Goal: Information Seeking & Learning: Learn about a topic

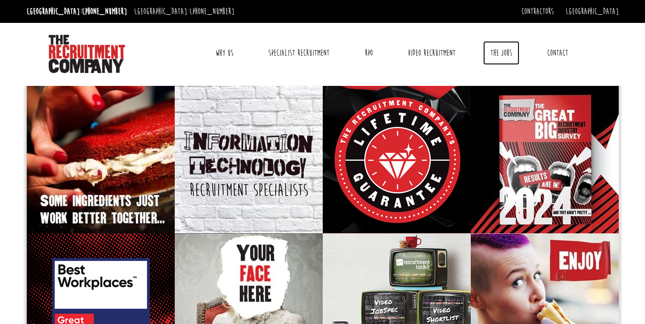
click at [511, 53] on link "The Jobs" at bounding box center [501, 53] width 36 height 24
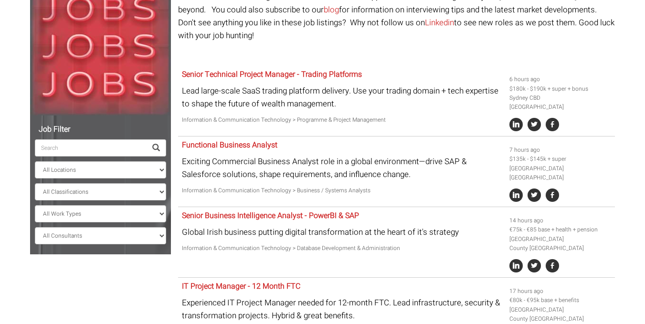
scroll to position [128, 0]
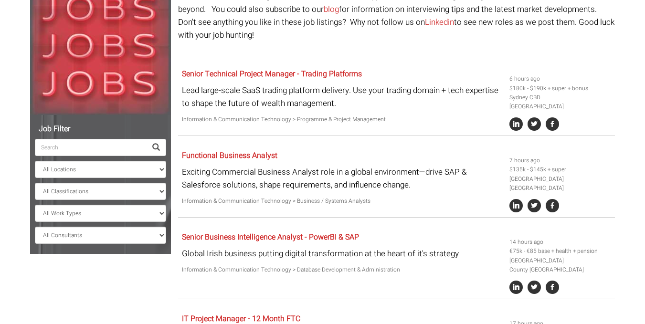
click at [160, 143] on span at bounding box center [157, 147] width 20 height 17
click at [69, 164] on select "All Locations [GEOGRAPHIC_DATA] [GEOGRAPHIC_DATA] [GEOGRAPHIC_DATA] [GEOGRAPHIC…" at bounding box center [100, 169] width 131 height 17
click at [112, 191] on select "All Classifications Banking & Financial Services Information & Communication Te…" at bounding box center [100, 191] width 131 height 17
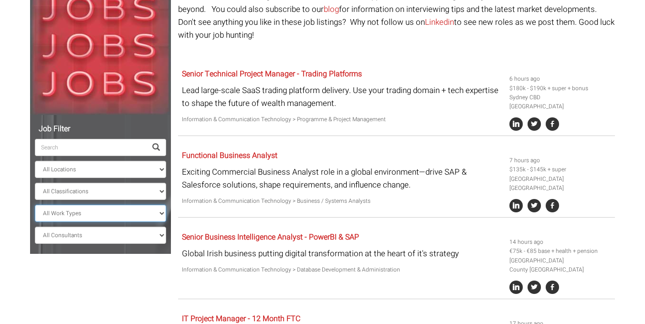
click at [109, 206] on select "All Work Types Full Time Part Time Casual Contract / Temp" at bounding box center [100, 213] width 131 height 17
select select "Full Time"
click at [35, 205] on select "All Work Types Full Time Part Time Casual Contract / Temp" at bounding box center [100, 213] width 131 height 17
click at [101, 235] on select "All Consultants [PERSON_NAME] - Infrastructure, Cloud & DevOps, Contract [PERSO…" at bounding box center [100, 235] width 131 height 17
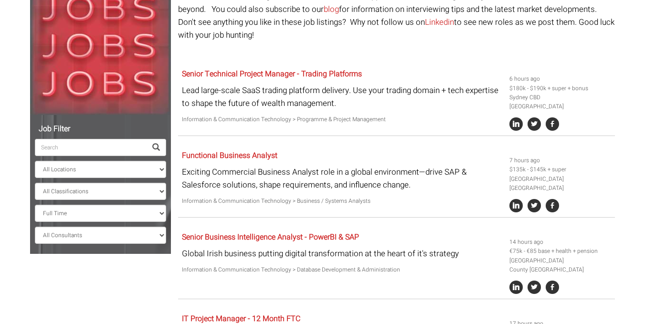
click at [52, 152] on input "search" at bounding box center [91, 147] width 112 height 17
paste input "a"
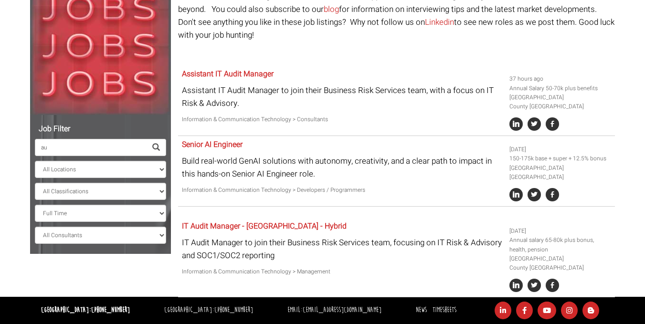
type input "a"
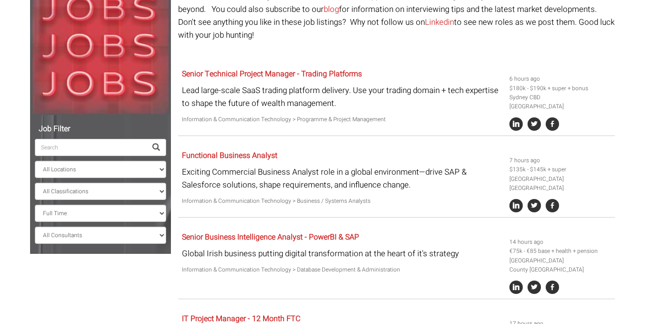
click at [154, 146] on span at bounding box center [156, 148] width 8 height 8
click at [154, 144] on span at bounding box center [156, 148] width 8 height 8
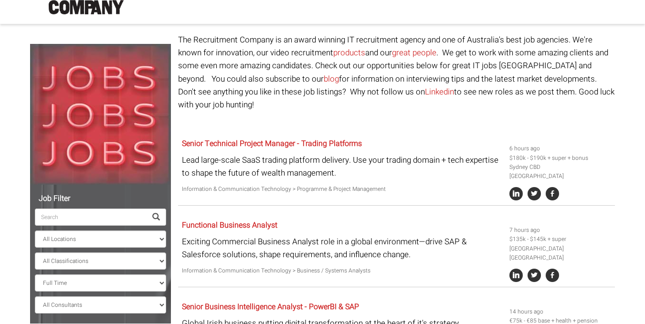
scroll to position [143, 0]
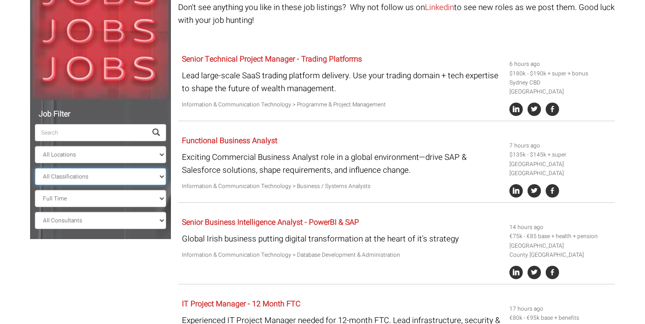
click at [163, 176] on select "All Classifications Banking & Financial Services Information & Communication Te…" at bounding box center [100, 176] width 131 height 17
click at [35, 168] on select "All Classifications Banking & Financial Services Information & Communication Te…" at bounding box center [100, 176] width 131 height 17
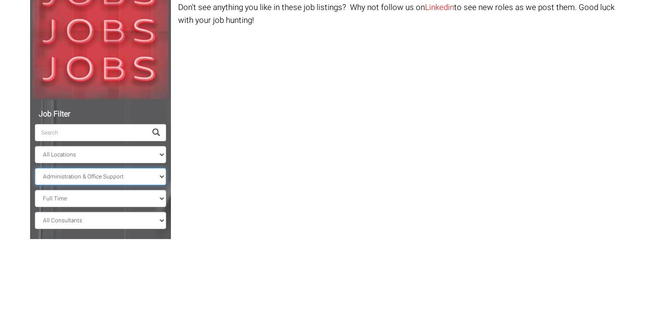
scroll to position [128, 0]
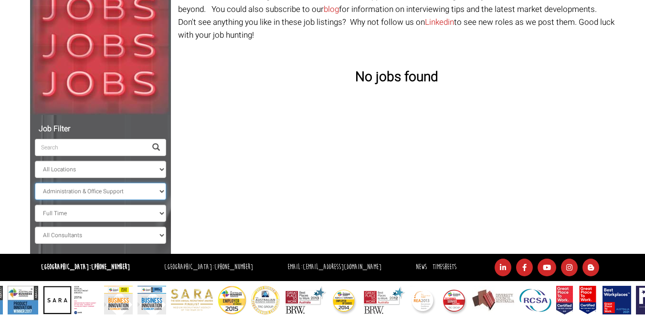
click at [151, 186] on select "All Classifications Banking & Financial Services Information & Communication Te…" at bounding box center [100, 191] width 131 height 17
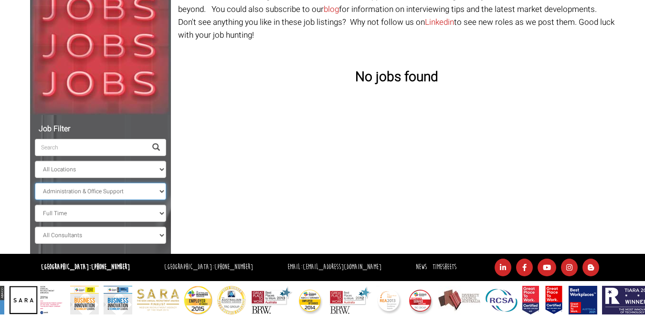
select select "Trades & Services"
click at [35, 183] on select "All Classifications Banking & Financial Services Information & Communication Te…" at bounding box center [100, 191] width 131 height 17
